Goal: Task Accomplishment & Management: Manage account settings

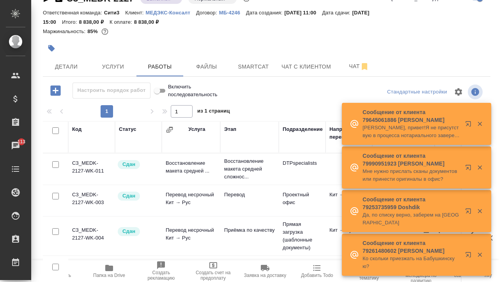
scroll to position [15, 0]
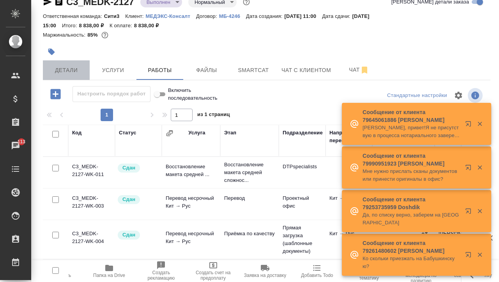
click at [69, 70] on span "Детали" at bounding box center [66, 70] width 37 height 10
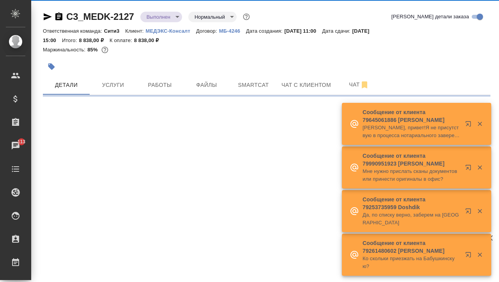
select select "RU"
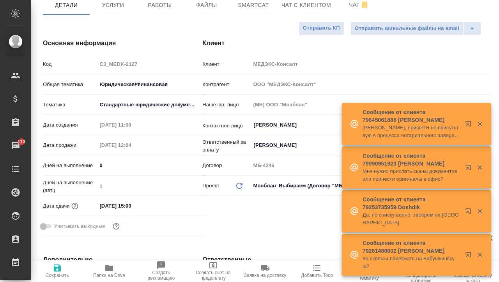
type input "Газизов Ринат"
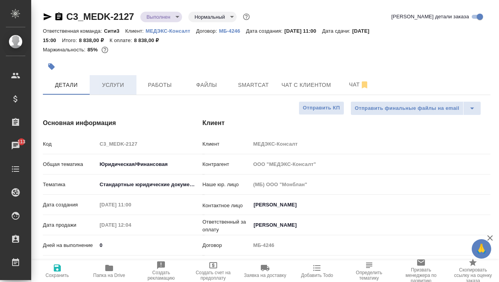
click at [117, 75] on button "Услуги" at bounding box center [113, 84] width 47 height 19
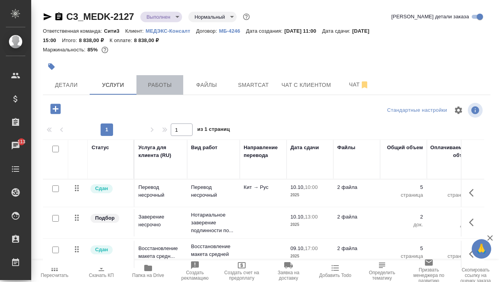
click at [166, 78] on button "Работы" at bounding box center [159, 84] width 47 height 19
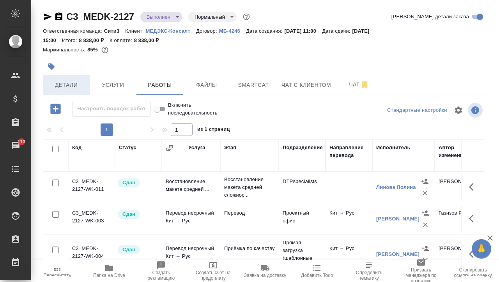
click at [72, 88] on span "Детали" at bounding box center [66, 85] width 37 height 10
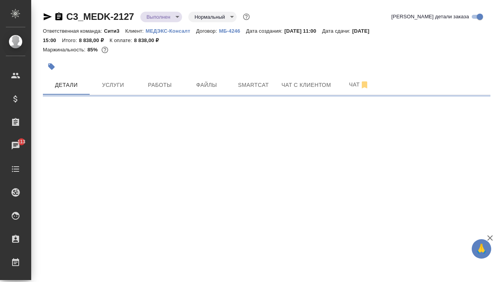
select select "RU"
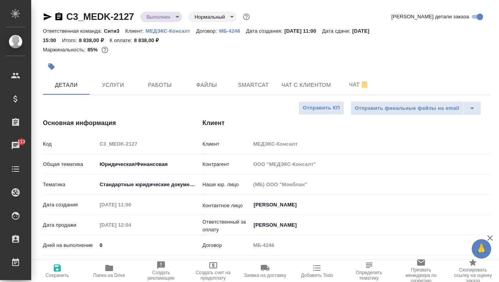
type textarea "x"
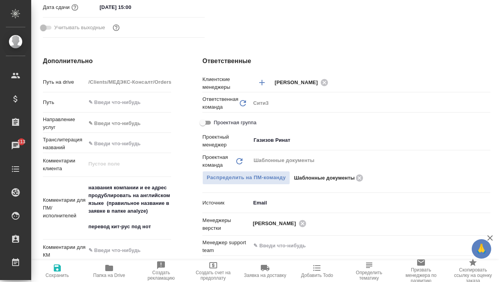
scroll to position [280, 0]
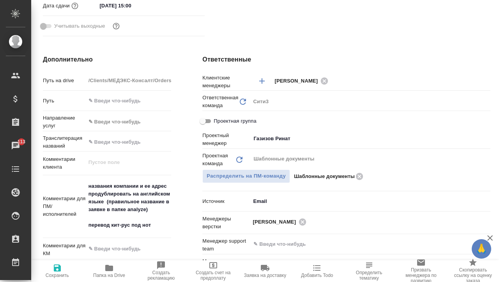
type textarea "x"
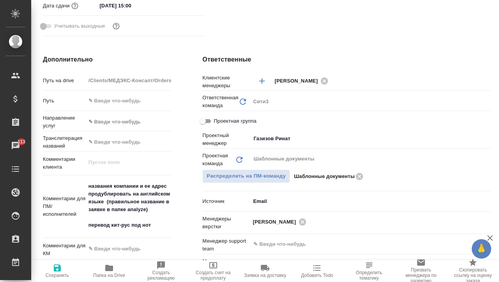
type textarea "x"
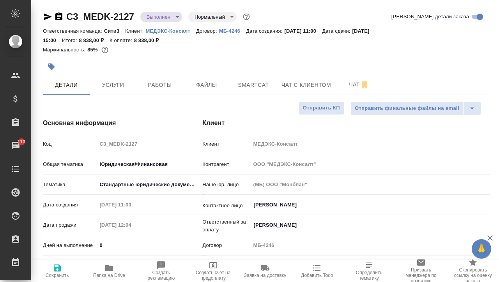
click at [48, 26] on div "Ответственная команда: Сити3 Клиент: МЕДЭКС-Консалт Договор: МБ-4246 Дата созда…" at bounding box center [267, 35] width 448 height 19
click at [48, 22] on div "C3_MEDK-2127 Выполнен completed Нормальный normal" at bounding box center [147, 17] width 209 height 12
click at [47, 17] on icon "button" at bounding box center [47, 16] width 9 height 9
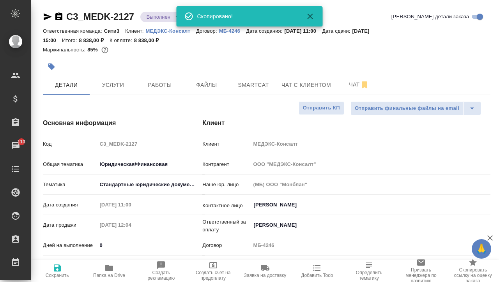
type textarea "x"
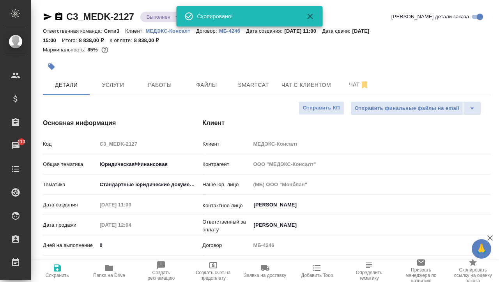
type textarea "x"
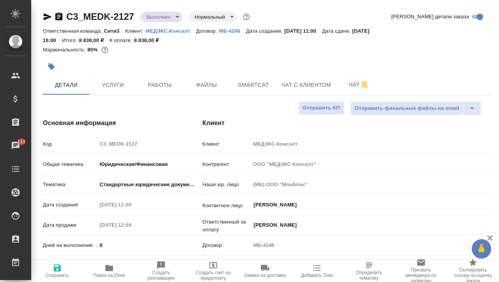
type textarea "x"
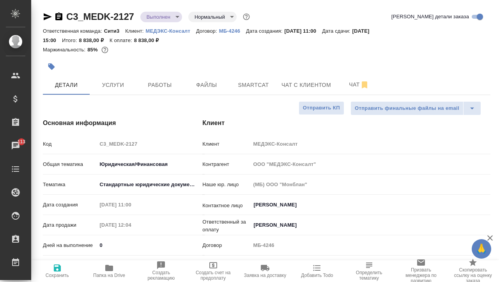
type textarea "x"
click at [108, 267] on icon "button" at bounding box center [109, 268] width 8 height 6
type textarea "x"
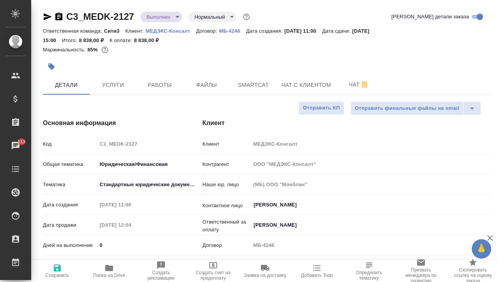
type textarea "x"
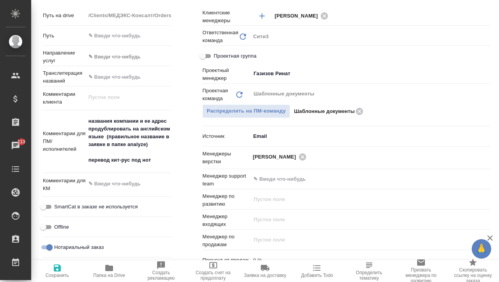
scroll to position [371, 0]
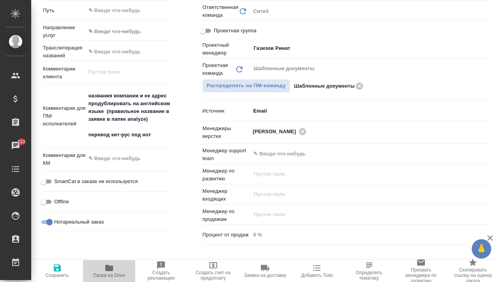
click at [108, 266] on icon "button" at bounding box center [109, 268] width 8 height 6
type textarea "x"
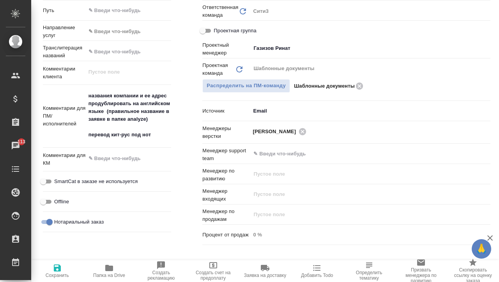
type textarea "x"
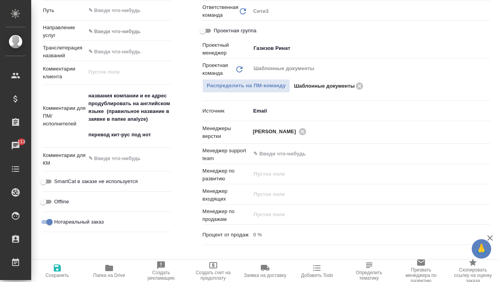
type textarea "x"
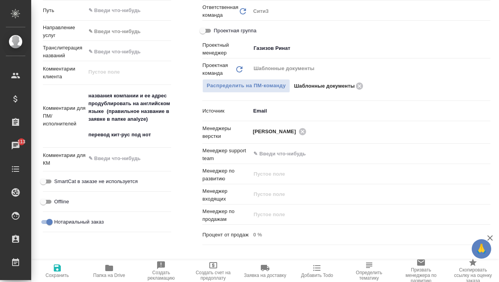
type textarea "x"
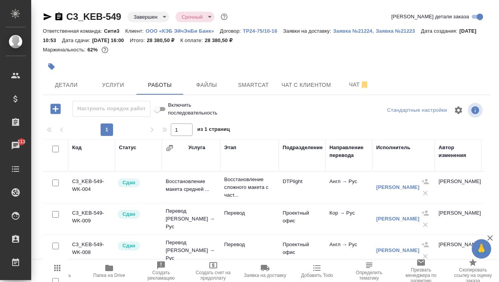
scroll to position [6, 0]
